Goal: Find specific page/section: Find specific page/section

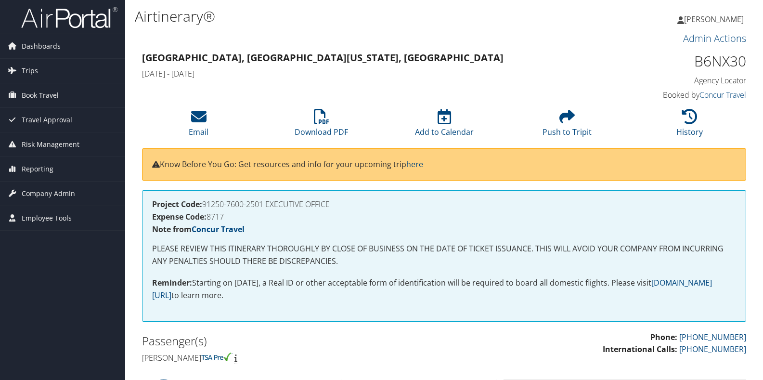
scroll to position [144, 0]
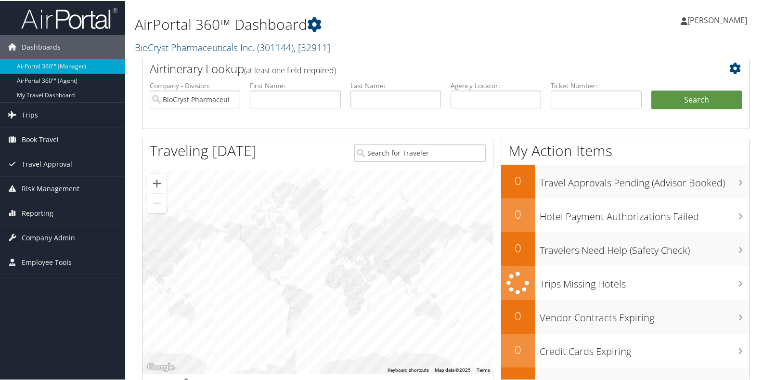
click at [345, 42] on h2 "BioCryst Pharmaceuticals Inc. ( 301144 ) , [ 32911 ]" at bounding box center [342, 46] width 414 height 16
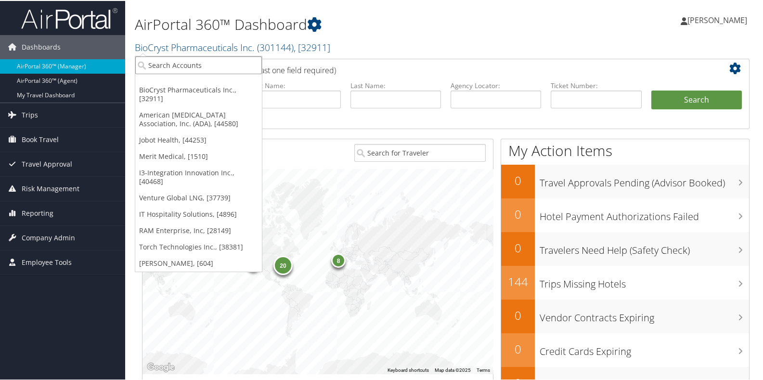
click at [199, 65] on input "search" at bounding box center [198, 64] width 127 height 18
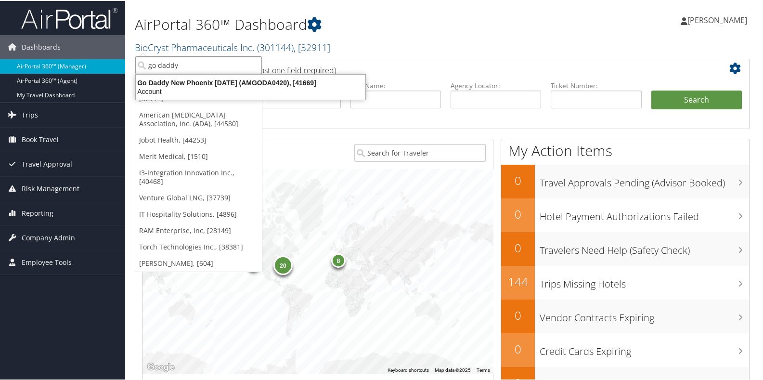
type input "go daddy"
click at [186, 66] on input "go daddy" at bounding box center [198, 64] width 127 height 18
type input "go daddy"
click at [199, 66] on input "go daddy" at bounding box center [198, 64] width 127 height 18
